Goal: Find specific page/section: Find specific page/section

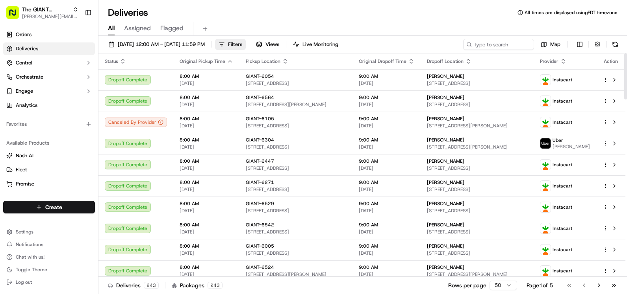
click at [242, 43] on span "Filters" at bounding box center [235, 44] width 14 height 7
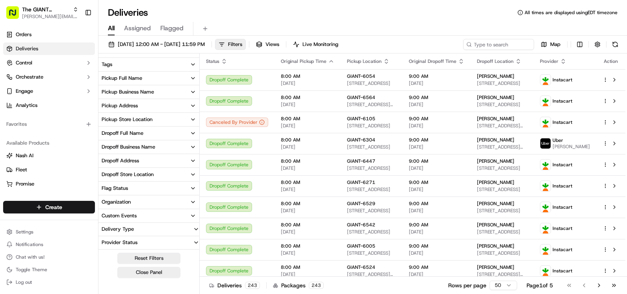
scroll to position [123, 0]
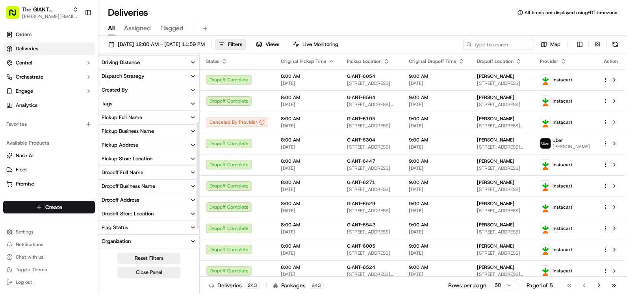
click at [156, 181] on button "Dropoff Business Name" at bounding box center [148, 186] width 101 height 13
click at [155, 160] on button "Pickup Store Location" at bounding box center [148, 158] width 101 height 13
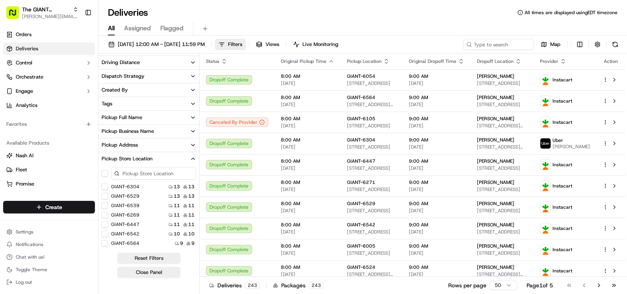
click at [141, 176] on input at bounding box center [153, 173] width 85 height 13
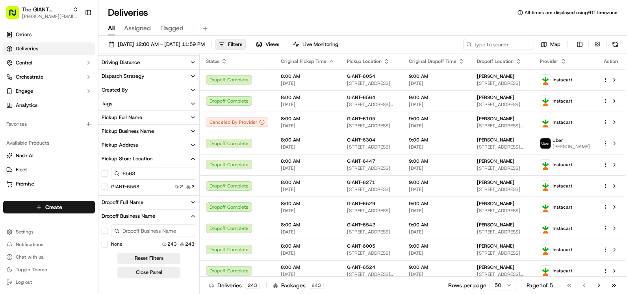
type input "6563"
click at [132, 187] on label "GIANT-6563" at bounding box center [125, 187] width 28 height 6
click at [108, 187] on button "GIANT-6563" at bounding box center [105, 187] width 6 height 6
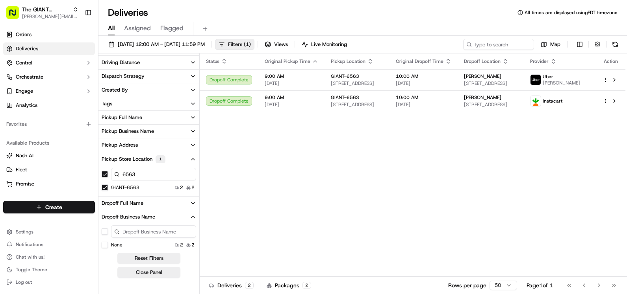
click at [251, 44] on span "Filters ( 1 )" at bounding box center [239, 44] width 23 height 7
